Goal: Task Accomplishment & Management: Complete application form

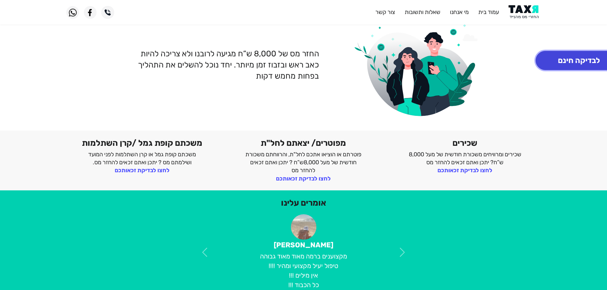
click at [576, 61] on button "לבדיקה חינם" at bounding box center [579, 60] width 87 height 19
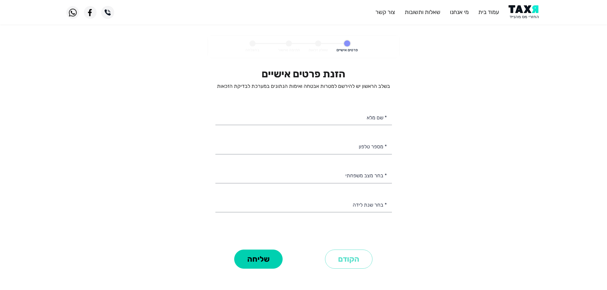
select select
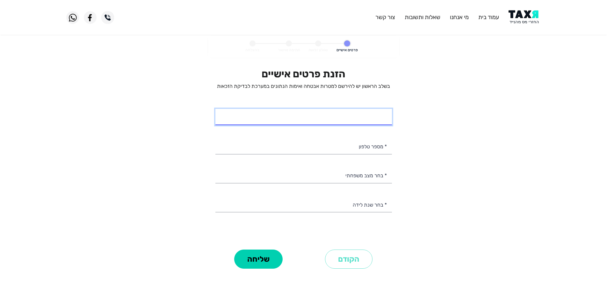
click at [364, 114] on input "* שם מלא" at bounding box center [303, 117] width 177 height 16
type input "[PERSON_NAME]"
type input "052-8817993"
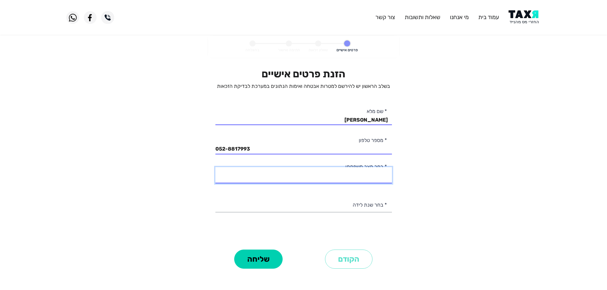
click at [370, 173] on select "רווק/ה נשוי/[PERSON_NAME]/ה אלמן/נה" at bounding box center [303, 175] width 177 height 16
select select "1: Single"
click at [215, 167] on select "רווק/ה נשוי/[PERSON_NAME]/ה אלמן/נה" at bounding box center [303, 175] width 177 height 16
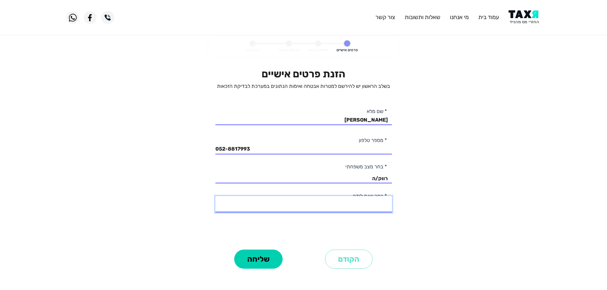
click at [369, 203] on select "2003 2002 2001 2000 1999 1998 1997 1996 1995 1994 1993 1992 1991 1990 1989 1988…" at bounding box center [303, 204] width 177 height 16
select select "5: 1999"
click at [215, 196] on select "2003 2002 2001 2000 1999 1998 1997 1996 1995 1994 1993 1992 1991 1990 1989 1988…" at bounding box center [303, 204] width 177 height 16
click at [258, 255] on button "שליחה" at bounding box center [258, 259] width 48 height 19
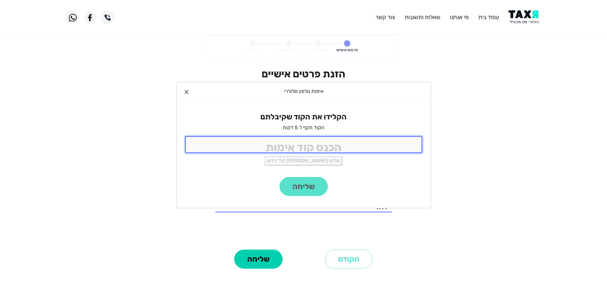
click at [308, 145] on input "tel" at bounding box center [303, 144] width 237 height 17
type input "8418"
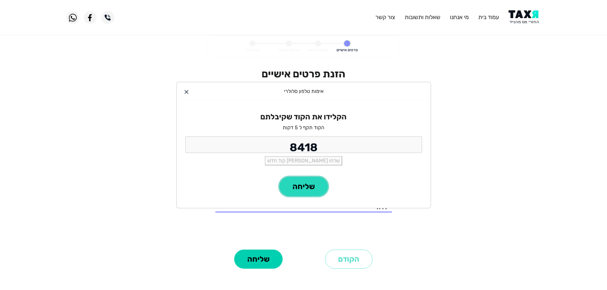
click at [310, 179] on button "שליחה" at bounding box center [304, 186] width 48 height 19
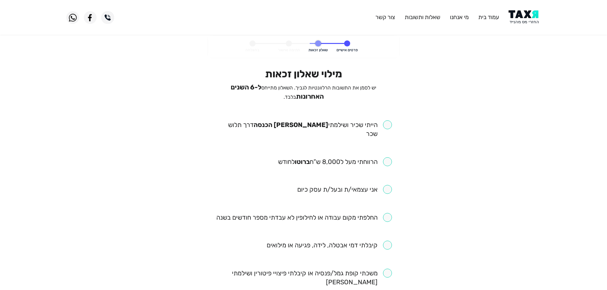
click at [387, 122] on input "checkbox" at bounding box center [303, 129] width 177 height 18
checkbox input "true"
click at [385, 157] on input "checkbox" at bounding box center [335, 161] width 114 height 9
checkbox input "true"
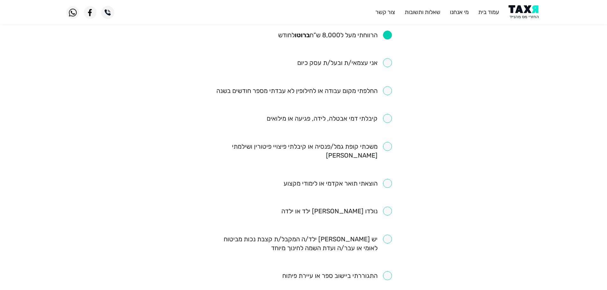
scroll to position [127, 0]
click at [388, 86] on input "checkbox" at bounding box center [304, 90] width 176 height 9
checkbox input "true"
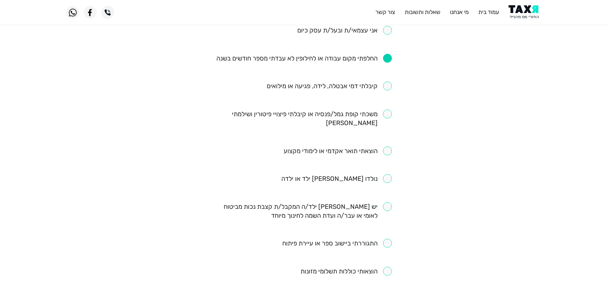
click at [391, 147] on input "checkbox" at bounding box center [338, 151] width 108 height 9
checkbox input "true"
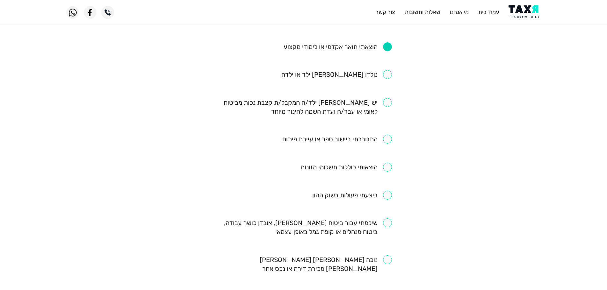
scroll to position [287, 0]
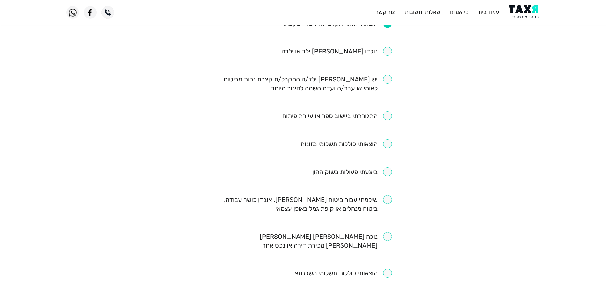
click at [388, 168] on input "checkbox" at bounding box center [352, 172] width 80 height 9
checkbox input "true"
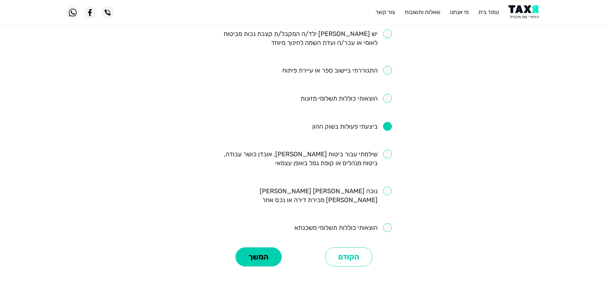
scroll to position [346, 0]
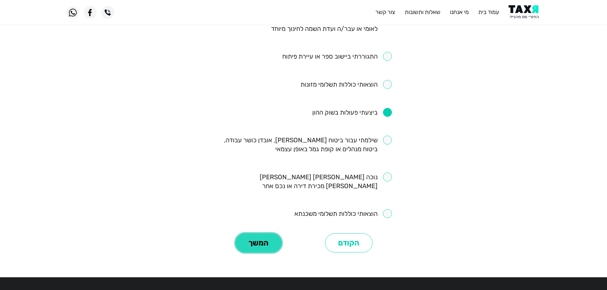
click at [261, 234] on button "המשך" at bounding box center [259, 243] width 46 height 19
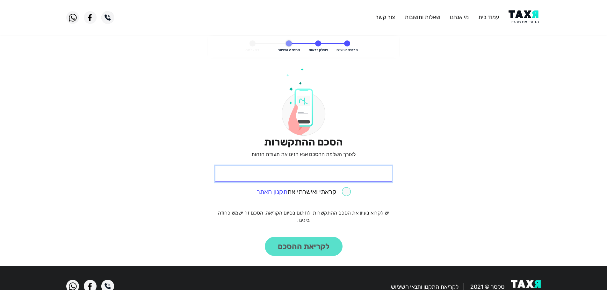
click at [360, 169] on input "* תעודת זהות" at bounding box center [303, 174] width 177 height 16
type input "208081745"
drag, startPoint x: 345, startPoint y: 189, endPoint x: 336, endPoint y: 230, distance: 42.5
click at [345, 189] on input "checkbox" at bounding box center [304, 191] width 94 height 9
checkbox input "true"
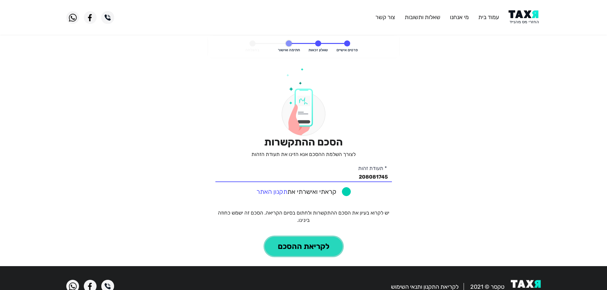
click at [324, 249] on button "לקריאת ההסכם" at bounding box center [304, 246] width 78 height 19
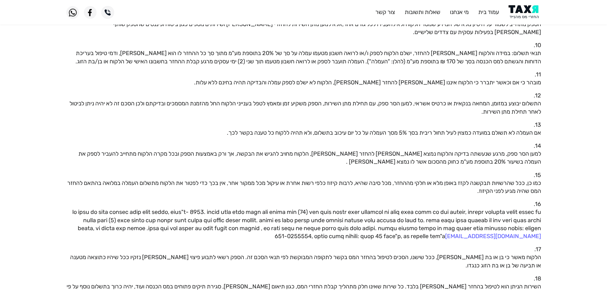
scroll to position [310, 0]
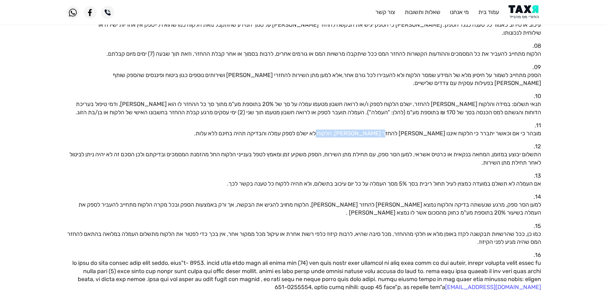
drag, startPoint x: 394, startPoint y: 117, endPoint x: 334, endPoint y: 120, distance: 60.3
click at [334, 130] on p "מובהר כי אם וכאשר יתברר כי הלקוח איננו [PERSON_NAME] להחזר [PERSON_NAME], הלקוח…" at bounding box center [303, 134] width 475 height 8
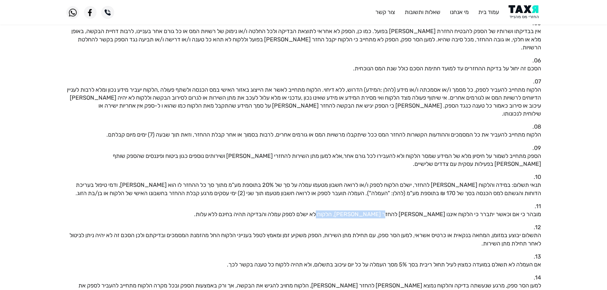
scroll to position [255, 0]
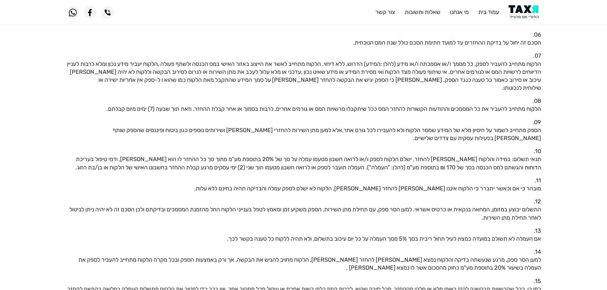
click at [318, 156] on p "תנאי תשלום: במידה והלקוח [PERSON_NAME] להחזר, ישלם הלקוח לספק ו/או לרואה חשבון …" at bounding box center [303, 164] width 475 height 16
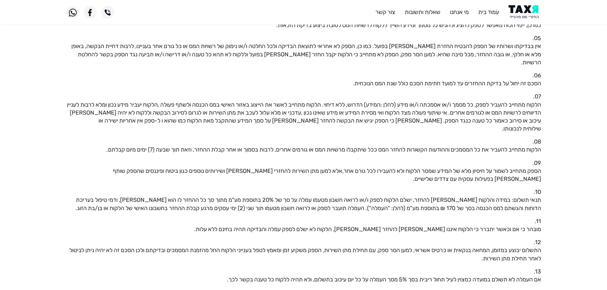
scroll to position [0, 0]
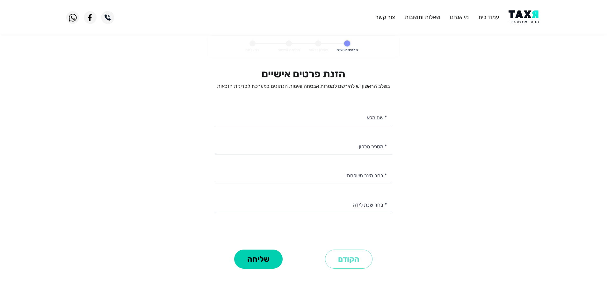
select select
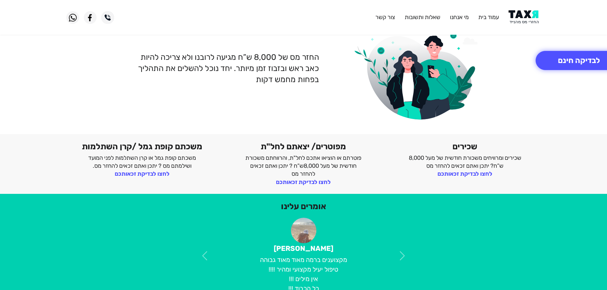
scroll to position [64, 0]
